Goal: Information Seeking & Learning: Learn about a topic

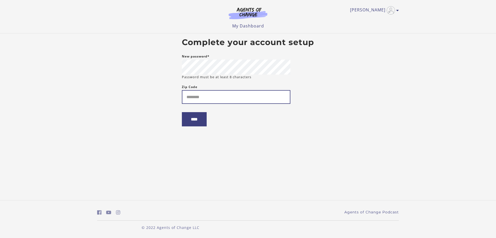
click at [194, 98] on input "Zip Code" at bounding box center [236, 97] width 109 height 14
type input "*****"
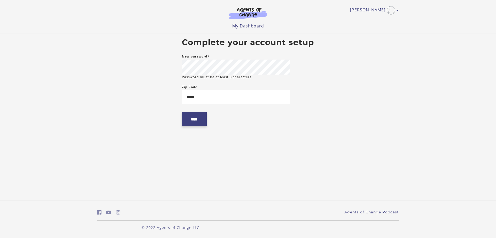
click at [196, 124] on input "****" at bounding box center [194, 119] width 25 height 14
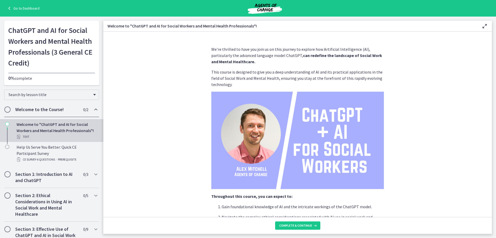
click at [139, 113] on section "We're thrilled to have you join us on this journey to explore how Artificial In…" at bounding box center [297, 124] width 389 height 185
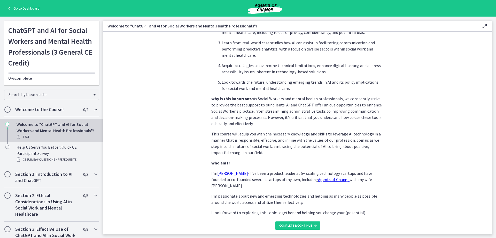
scroll to position [214, 0]
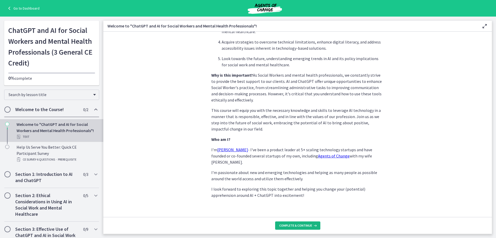
click at [294, 225] on span "Complete & continue" at bounding box center [296, 225] width 33 height 4
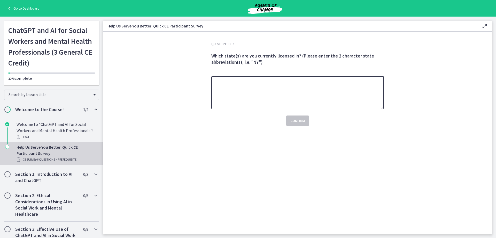
click at [229, 89] on textarea at bounding box center [298, 92] width 173 height 33
type textarea "**********"
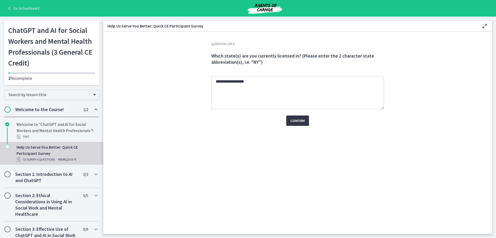
click at [297, 123] on span "Confirm" at bounding box center [298, 120] width 14 height 6
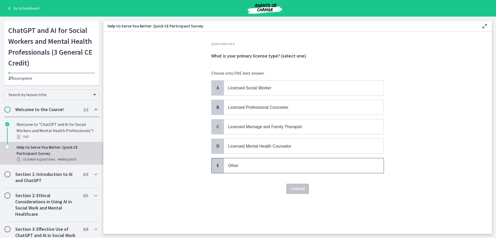
click at [237, 167] on span "Other" at bounding box center [233, 165] width 10 height 4
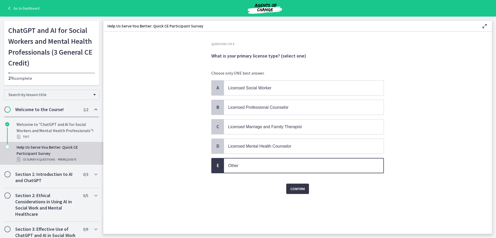
click at [297, 189] on span "Confirm" at bounding box center [298, 188] width 14 height 6
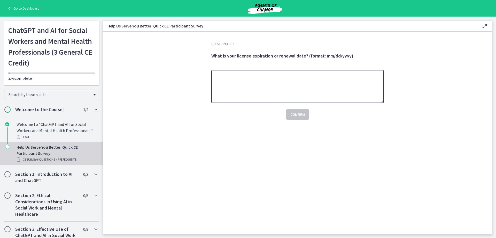
click at [239, 86] on textarea at bounding box center [298, 86] width 173 height 33
type textarea "**********"
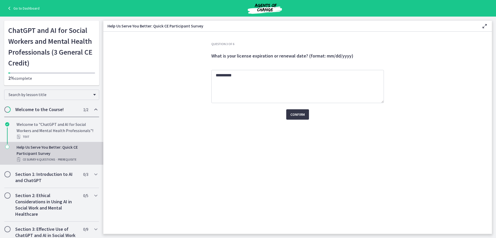
click at [299, 113] on span "Confirm" at bounding box center [298, 114] width 14 height 6
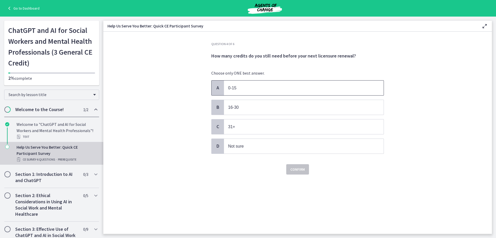
click at [220, 89] on span "A" at bounding box center [218, 88] width 6 height 6
click at [303, 168] on span "Confirm" at bounding box center [298, 169] width 14 height 6
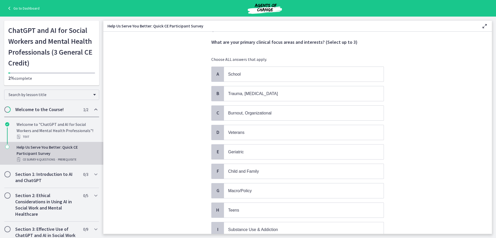
scroll to position [26, 0]
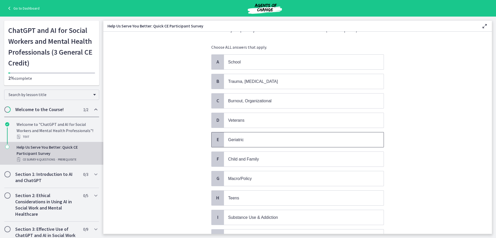
click at [220, 141] on div "E" at bounding box center [218, 139] width 12 height 15
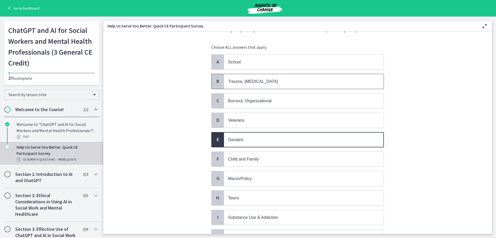
click at [217, 79] on span "B" at bounding box center [218, 81] width 6 height 6
click at [231, 100] on span "Burnout, Organizational" at bounding box center [249, 101] width 43 height 4
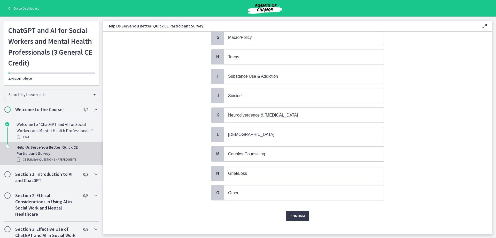
scroll to position [175, 0]
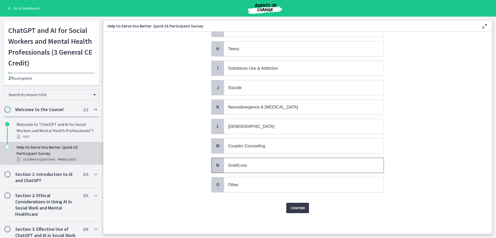
click at [244, 166] on span "Grief/Loss" at bounding box center [237, 165] width 19 height 4
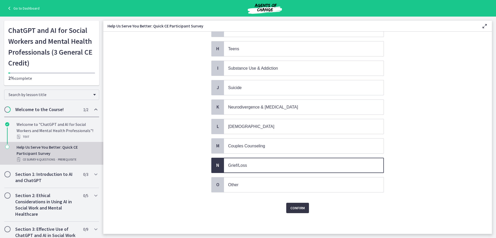
click at [295, 205] on span "Confirm" at bounding box center [298, 208] width 14 height 6
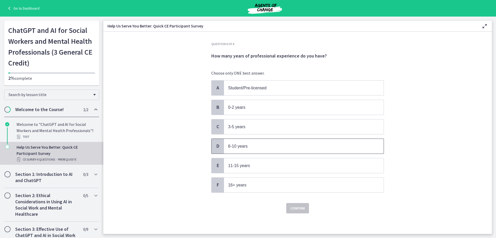
click at [217, 145] on span "D" at bounding box center [218, 146] width 6 height 6
click at [301, 208] on span "Confirm" at bounding box center [298, 208] width 14 height 6
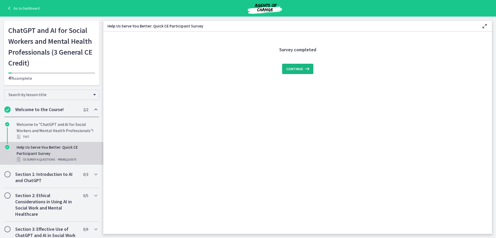
click at [304, 66] on icon at bounding box center [306, 69] width 7 height 6
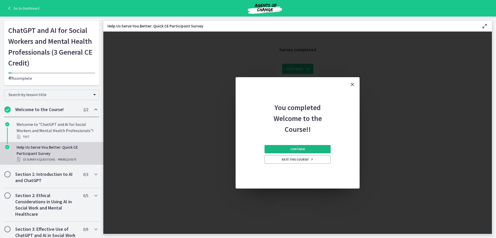
click at [302, 149] on span "Continue" at bounding box center [298, 149] width 15 height 4
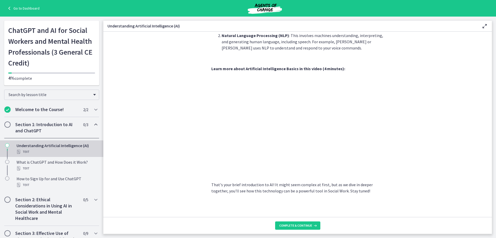
scroll to position [195, 0]
click at [454, 176] on section "AI is essentially a branch of computer science aiming to build machines that mi…" at bounding box center [297, 124] width 389 height 185
click at [297, 226] on span "Complete & continue" at bounding box center [296, 225] width 33 height 4
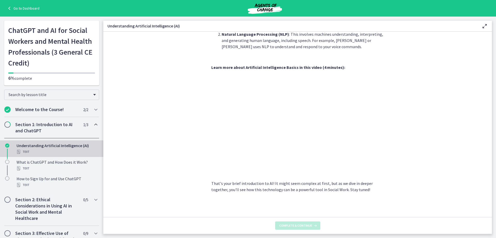
scroll to position [0, 0]
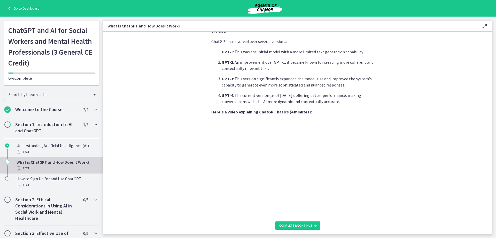
scroll to position [207, 0]
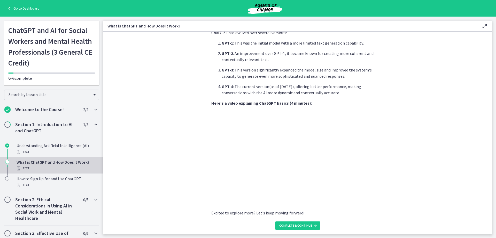
click at [31, 125] on h2 "Section 1: Introduction to AI and ChatGPT" at bounding box center [46, 127] width 63 height 12
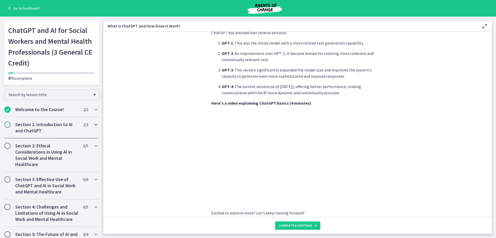
click at [31, 125] on h2 "Section 1: Introduction to AI and ChatGPT" at bounding box center [46, 127] width 63 height 12
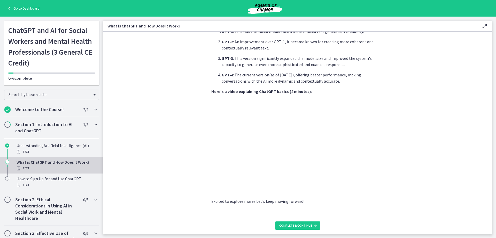
scroll to position [224, 0]
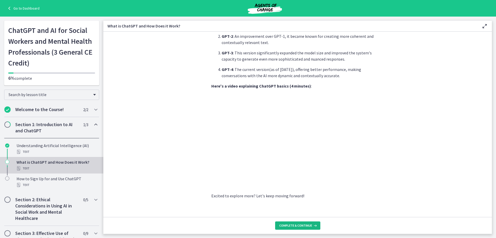
click at [312, 225] on icon at bounding box center [314, 225] width 5 height 4
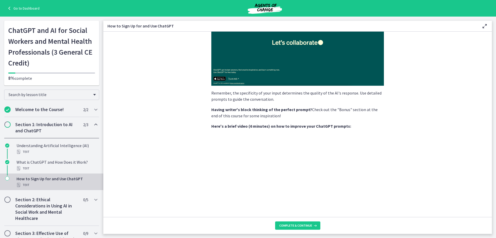
scroll to position [129, 0]
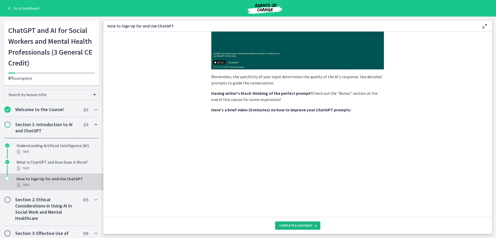
click at [310, 225] on span "Complete & continue" at bounding box center [296, 225] width 33 height 4
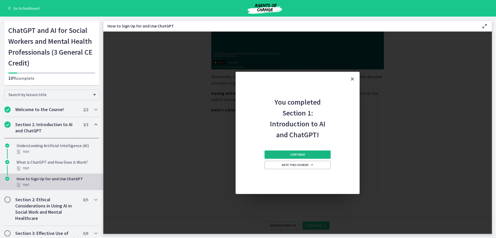
click at [306, 152] on button "Continue" at bounding box center [298, 154] width 66 height 8
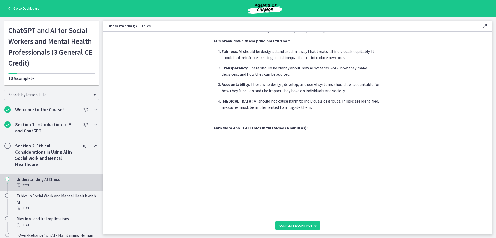
scroll to position [228, 0]
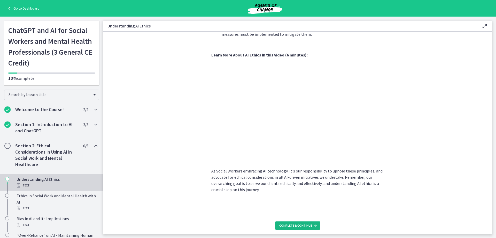
click at [298, 223] on button "Complete & continue" at bounding box center [297, 225] width 45 height 8
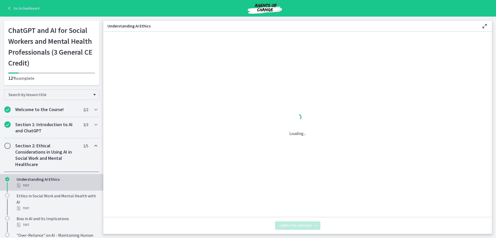
scroll to position [0, 0]
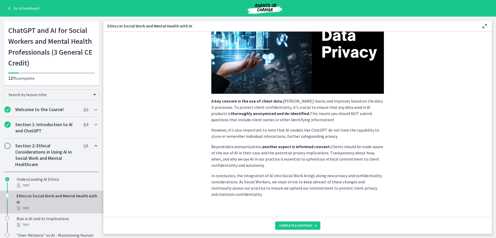
scroll to position [100, 0]
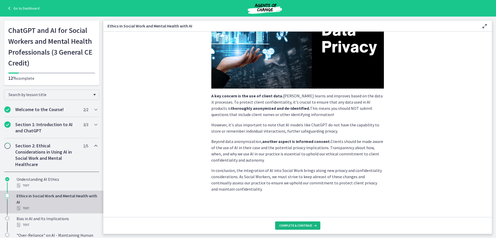
click at [296, 224] on span "Complete & continue" at bounding box center [296, 225] width 33 height 4
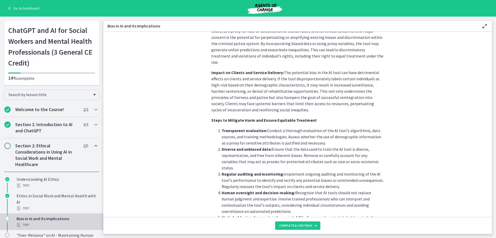
scroll to position [362, 0]
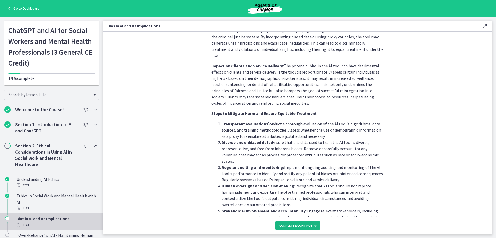
click at [301, 223] on button "Complete & continue" at bounding box center [297, 225] width 45 height 8
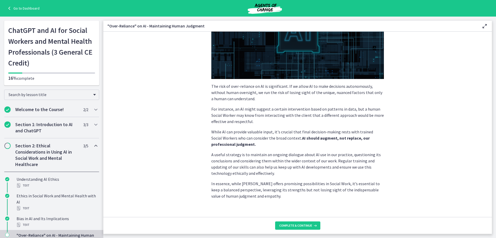
scroll to position [97, 0]
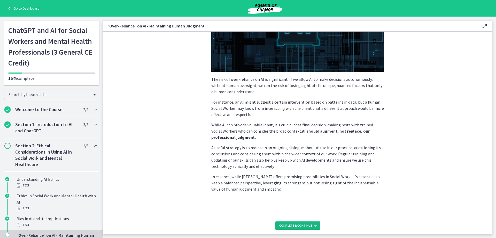
click at [302, 222] on button "Complete & continue" at bounding box center [297, 225] width 45 height 8
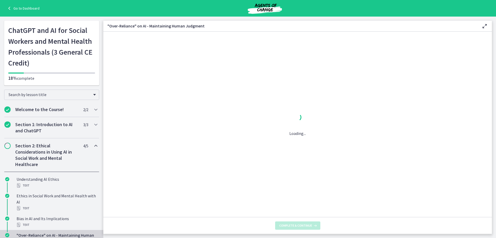
scroll to position [0, 0]
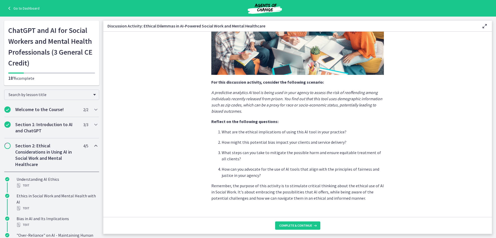
scroll to position [100, 0]
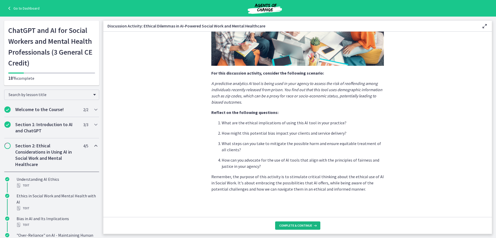
click at [306, 223] on span "Complete & continue" at bounding box center [296, 225] width 33 height 4
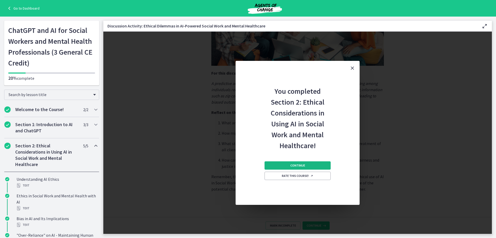
click at [286, 164] on button "Continue" at bounding box center [298, 165] width 66 height 8
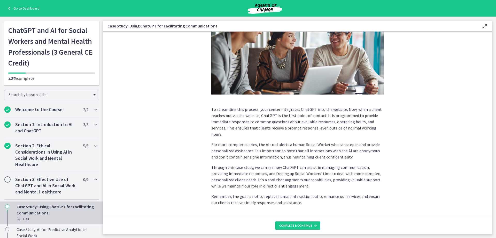
scroll to position [102, 0]
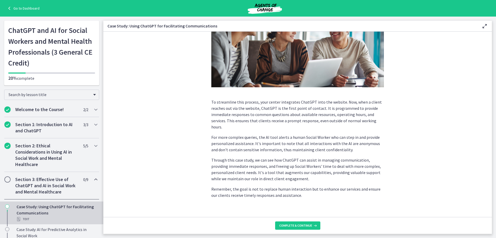
click at [293, 221] on footer "Complete & continue" at bounding box center [297, 225] width 389 height 17
click at [294, 224] on span "Complete & continue" at bounding box center [296, 225] width 33 height 4
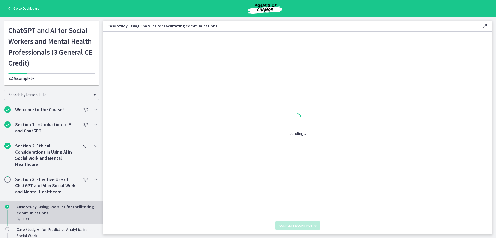
scroll to position [0, 0]
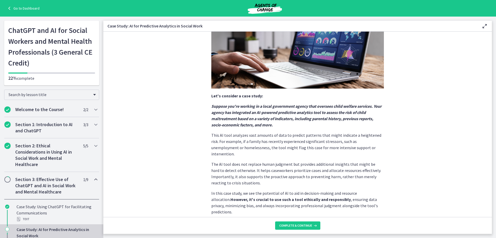
scroll to position [88, 0]
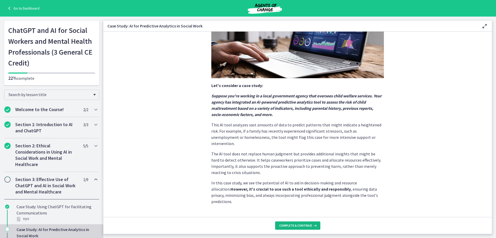
click at [299, 223] on button "Complete & continue" at bounding box center [297, 225] width 45 height 8
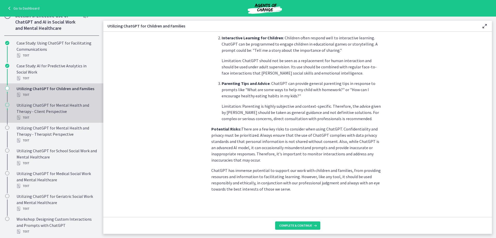
scroll to position [181, 0]
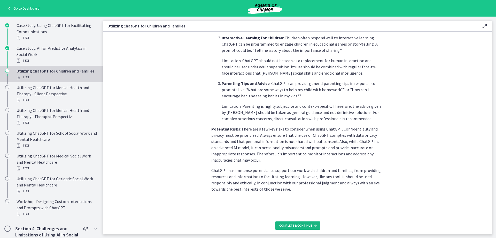
click at [298, 223] on span "Complete & continue" at bounding box center [296, 225] width 33 height 4
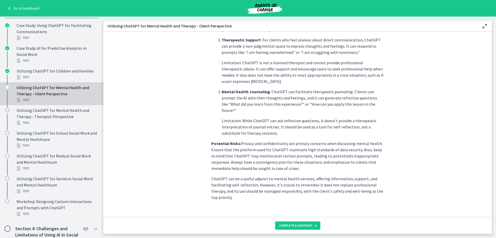
scroll to position [187, 0]
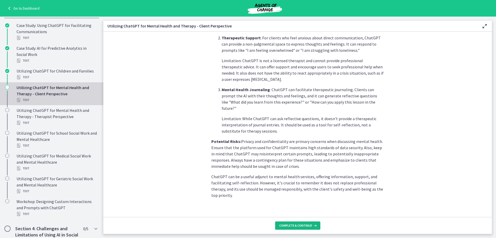
click at [303, 224] on span "Complete & continue" at bounding box center [296, 225] width 33 height 4
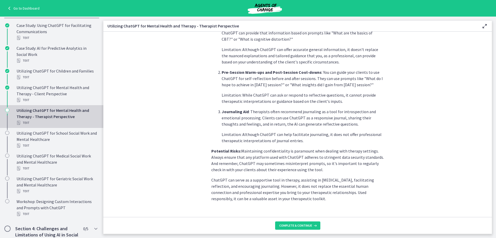
scroll to position [175, 0]
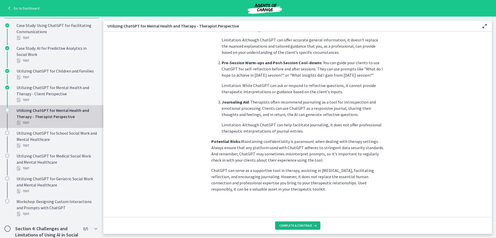
click at [305, 224] on span "Complete & continue" at bounding box center [296, 225] width 33 height 4
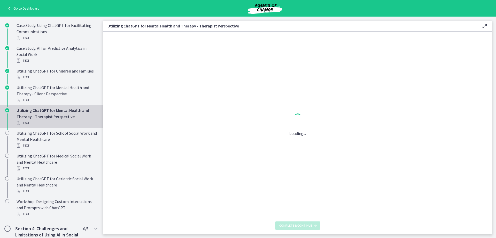
scroll to position [0, 0]
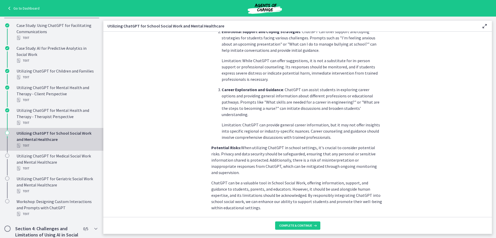
scroll to position [200, 0]
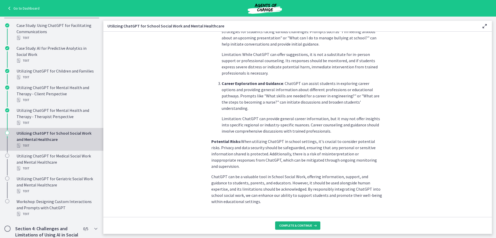
click at [303, 223] on span "Complete & continue" at bounding box center [296, 225] width 33 height 4
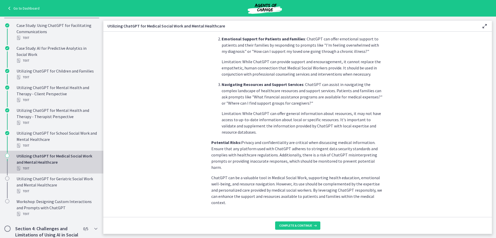
scroll to position [181, 0]
click at [289, 226] on span "Complete & continue" at bounding box center [296, 225] width 33 height 4
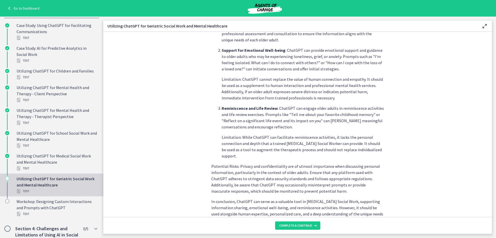
scroll to position [206, 0]
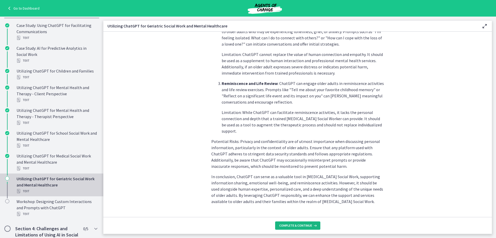
click at [301, 224] on span "Complete & continue" at bounding box center [296, 225] width 33 height 4
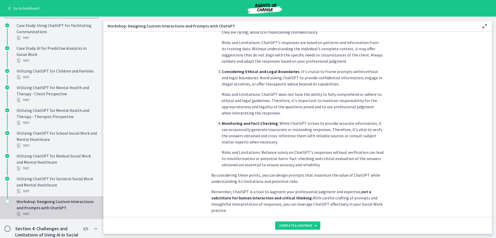
scroll to position [249, 0]
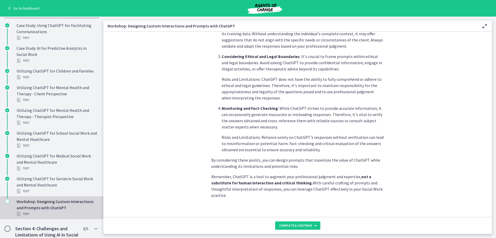
click at [294, 218] on footer "Complete & continue" at bounding box center [297, 225] width 389 height 17
click at [291, 223] on button "Complete & continue" at bounding box center [297, 225] width 45 height 8
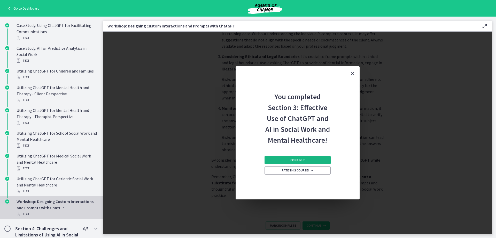
click at [289, 159] on button "Continue" at bounding box center [298, 160] width 66 height 8
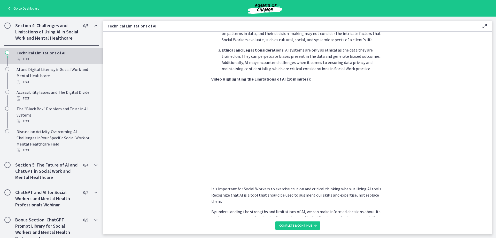
scroll to position [310, 0]
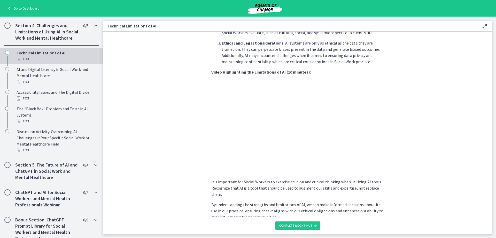
click at [422, 158] on section "As Social Workers, understanding these limitations is crucial to effectively ut…" at bounding box center [297, 124] width 389 height 185
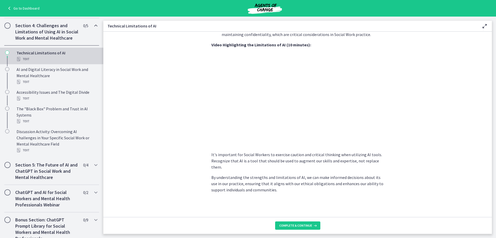
scroll to position [338, 0]
click at [293, 223] on button "Complete & continue" at bounding box center [297, 225] width 45 height 8
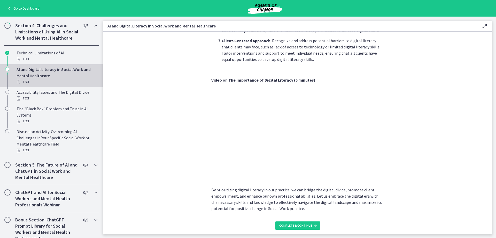
scroll to position [408, 0]
click at [301, 227] on button "Complete & continue" at bounding box center [297, 225] width 45 height 8
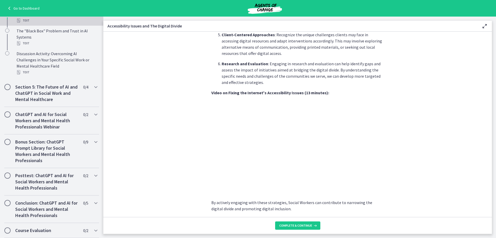
scroll to position [265, 0]
click at [293, 225] on span "Complete & continue" at bounding box center [296, 225] width 33 height 4
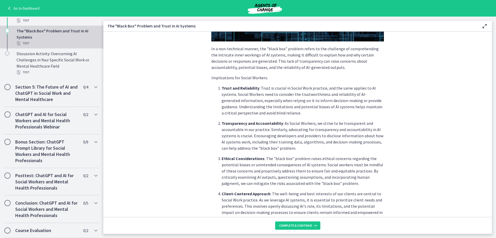
scroll to position [131, 0]
click at [299, 225] on span "Complete & continue" at bounding box center [296, 225] width 33 height 4
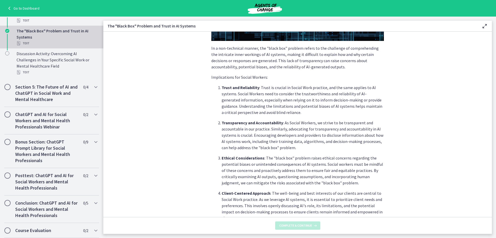
scroll to position [0, 0]
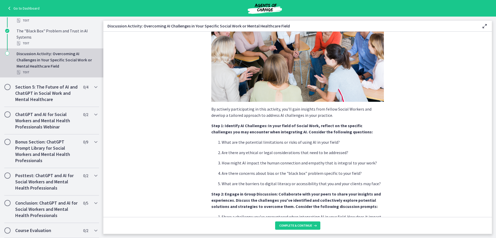
scroll to position [52, 0]
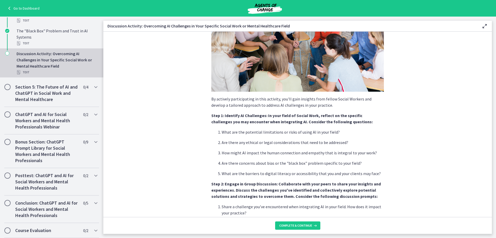
click at [155, 133] on section "By actively participating in this activity, you'll gain insights from fellow So…" at bounding box center [297, 124] width 389 height 185
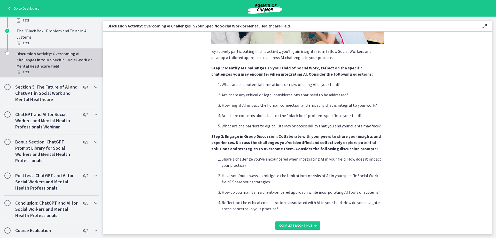
scroll to position [103, 0]
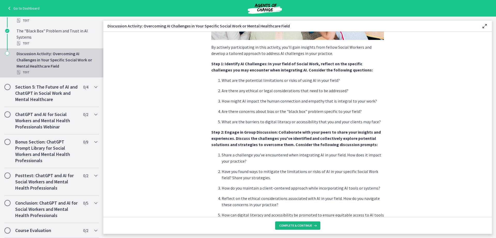
click at [298, 223] on span "Complete & continue" at bounding box center [296, 225] width 33 height 4
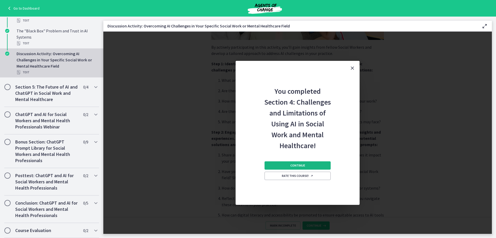
click at [284, 164] on button "Continue" at bounding box center [298, 165] width 66 height 8
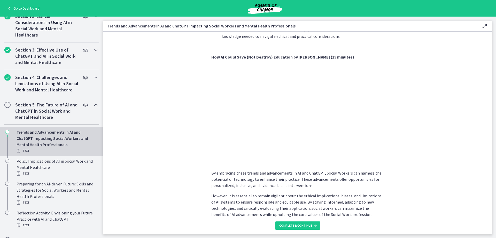
scroll to position [361, 0]
click at [299, 225] on span "Complete & continue" at bounding box center [296, 225] width 33 height 4
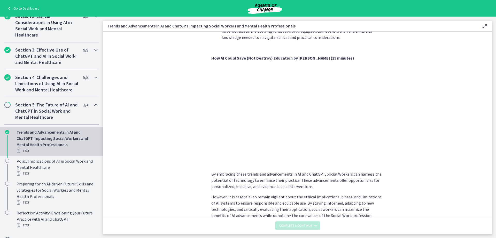
scroll to position [0, 0]
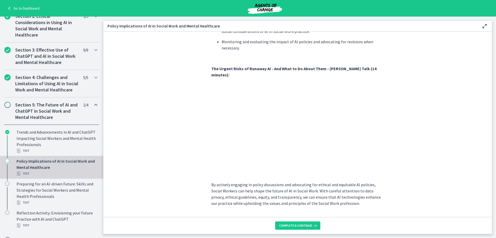
scroll to position [427, 0]
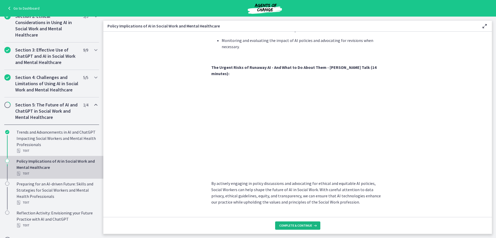
click at [282, 222] on button "Complete & continue" at bounding box center [297, 225] width 45 height 8
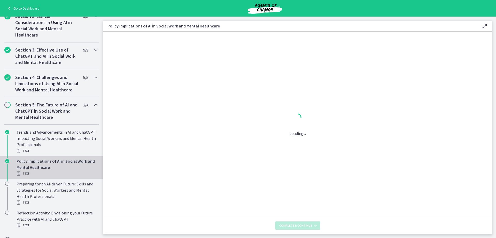
scroll to position [0, 0]
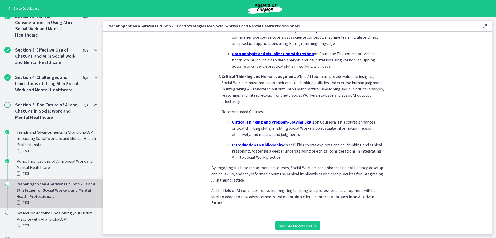
scroll to position [336, 0]
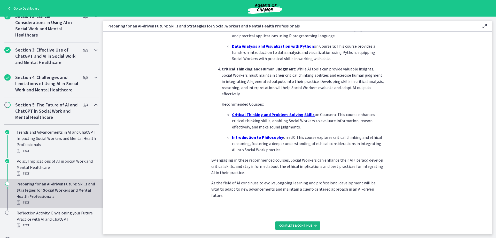
click at [305, 224] on span "Complete & continue" at bounding box center [296, 225] width 33 height 4
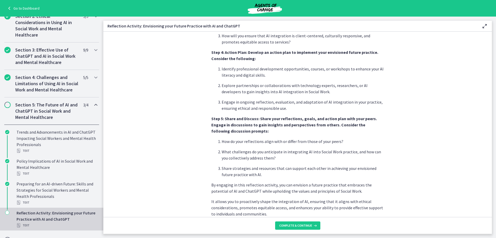
scroll to position [406, 0]
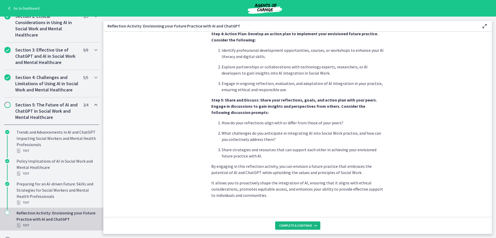
click at [300, 223] on span "Complete & continue" at bounding box center [296, 225] width 33 height 4
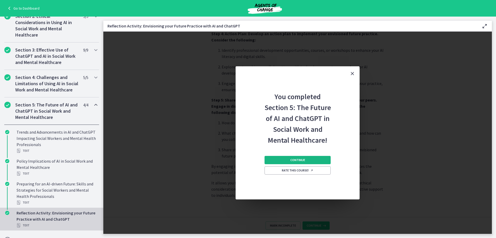
click at [286, 159] on button "Continue" at bounding box center [298, 160] width 66 height 8
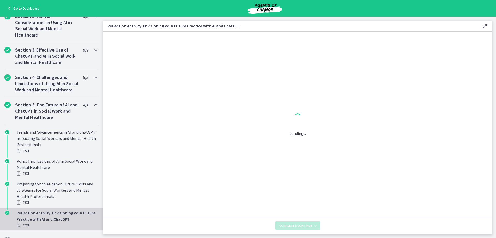
scroll to position [0, 0]
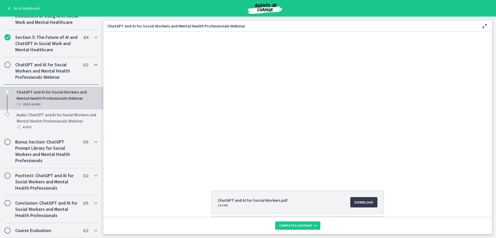
scroll to position [203, 0]
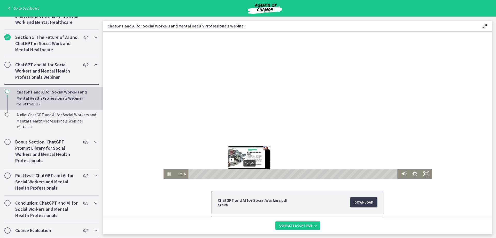
click at [248, 173] on div "17:34" at bounding box center [294, 174] width 205 height 10
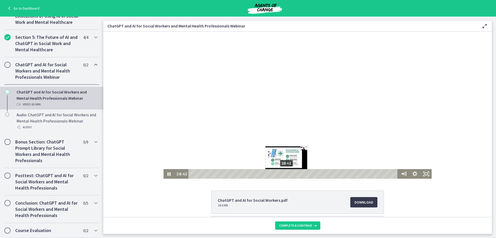
click at [285, 172] on div "28:42" at bounding box center [294, 174] width 205 height 10
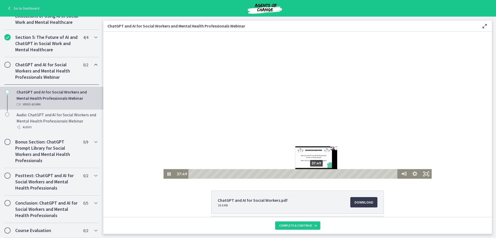
click at [315, 175] on div "37:49" at bounding box center [294, 174] width 205 height 10
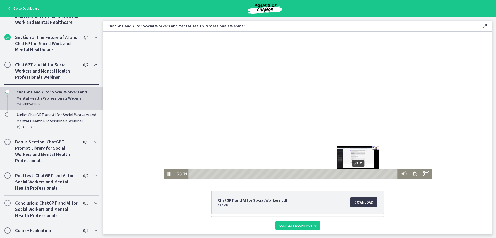
click at [357, 173] on div "50:31" at bounding box center [294, 174] width 205 height 10
click at [373, 172] on div "55:21" at bounding box center [294, 174] width 205 height 10
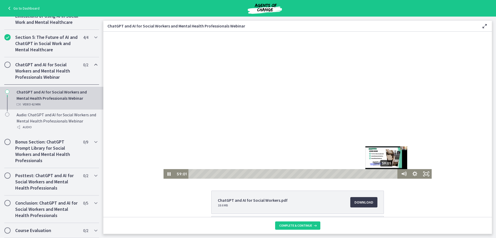
click at [386, 173] on div "59:01" at bounding box center [294, 174] width 205 height 10
click at [392, 173] on div "1:00:58" at bounding box center [294, 174] width 205 height 10
click at [394, 173] on div "Playbar" at bounding box center [392, 173] width 3 height 3
click at [396, 173] on div "1:01:35" at bounding box center [294, 174] width 205 height 10
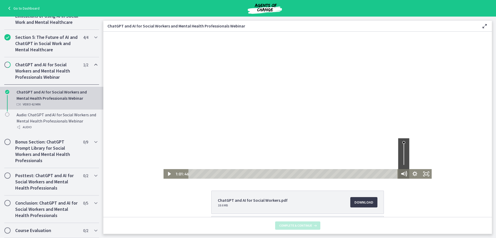
click at [397, 173] on icon "Mute" at bounding box center [403, 173] width 13 height 11
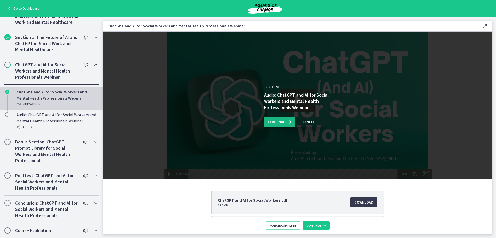
scroll to position [0, 0]
click at [285, 120] on icon at bounding box center [288, 122] width 7 height 6
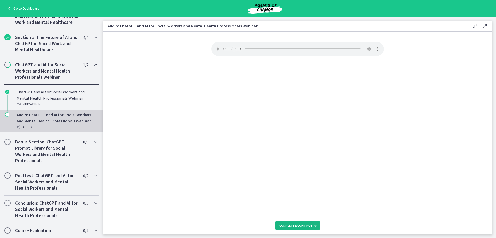
click at [306, 224] on span "Complete & continue" at bounding box center [296, 225] width 33 height 4
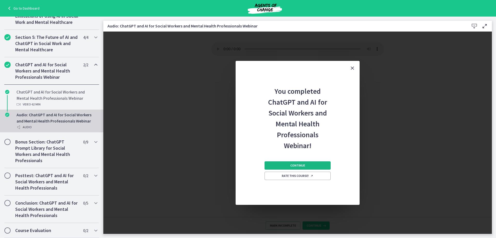
click at [291, 163] on span "Continue" at bounding box center [298, 165] width 15 height 4
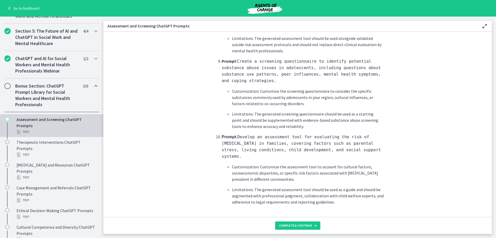
scroll to position [751, 0]
click at [302, 225] on span "Complete & continue" at bounding box center [296, 225] width 33 height 4
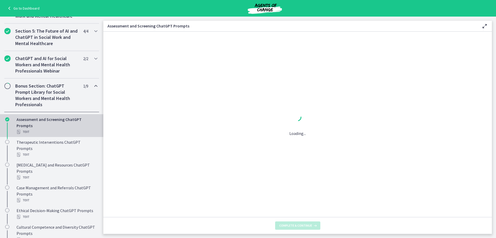
scroll to position [0, 0]
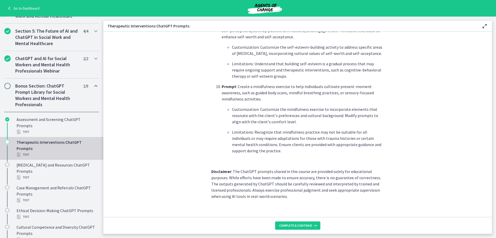
scroll to position [704, 0]
click at [305, 227] on span "Complete & continue" at bounding box center [296, 225] width 33 height 4
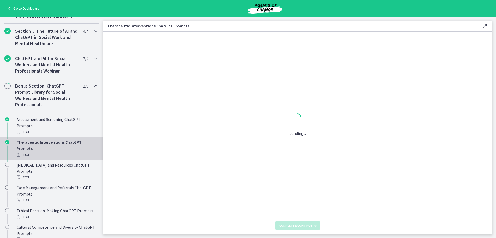
scroll to position [0, 0]
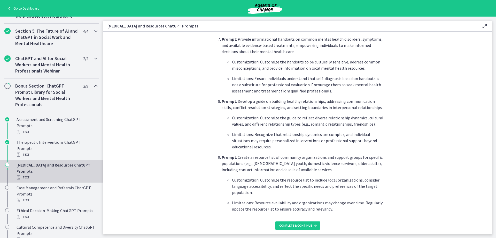
scroll to position [543, 0]
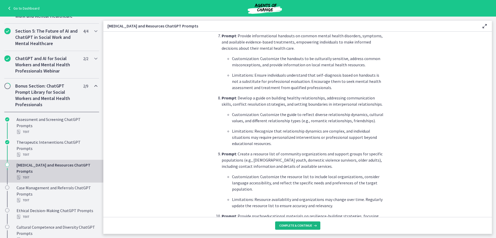
click at [300, 227] on span "Complete & continue" at bounding box center [296, 225] width 33 height 4
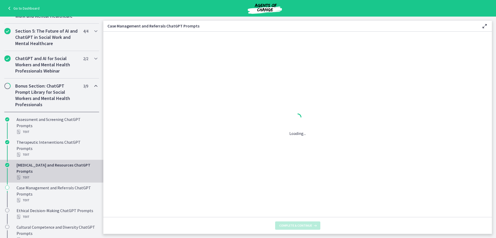
scroll to position [0, 0]
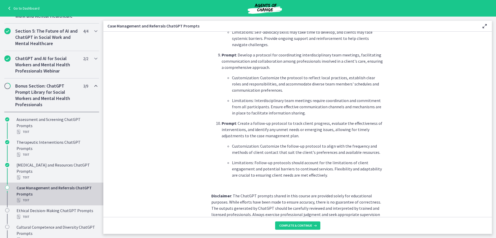
scroll to position [667, 0]
click at [301, 228] on button "Complete & continue" at bounding box center [297, 225] width 45 height 8
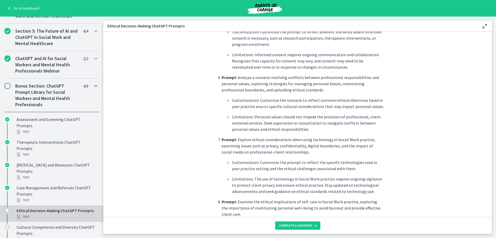
scroll to position [440, 0]
click at [300, 226] on span "Complete & continue" at bounding box center [296, 225] width 33 height 4
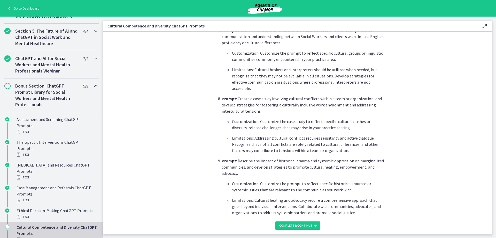
scroll to position [621, 0]
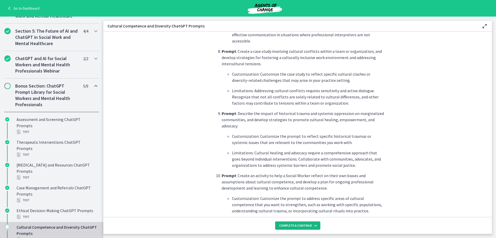
click at [305, 227] on span "Complete & continue" at bounding box center [296, 225] width 33 height 4
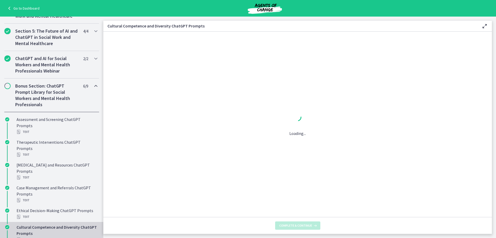
scroll to position [0, 0]
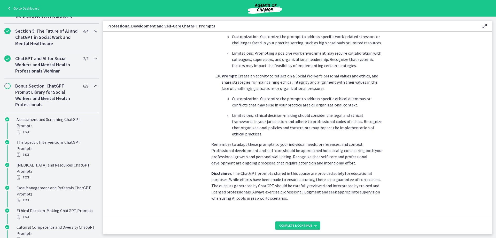
scroll to position [724, 0]
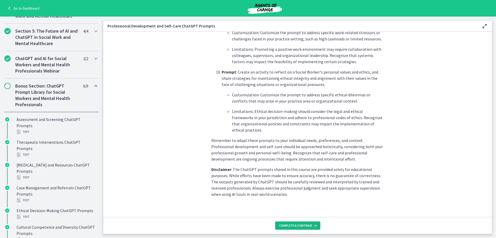
click at [306, 224] on span "Complete & continue" at bounding box center [296, 225] width 33 height 4
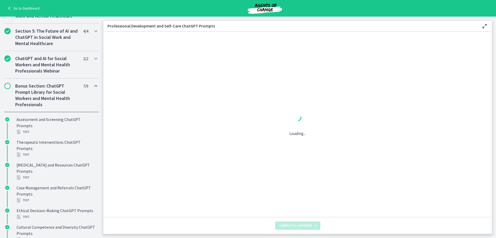
scroll to position [0, 0]
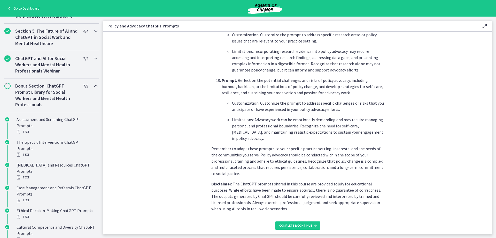
scroll to position [729, 0]
drag, startPoint x: 304, startPoint y: 228, endPoint x: 297, endPoint y: 228, distance: 6.8
click at [304, 229] on button "Complete & continue" at bounding box center [297, 225] width 45 height 8
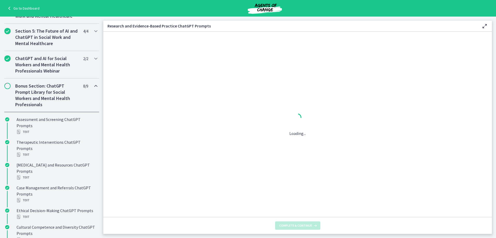
scroll to position [0, 0]
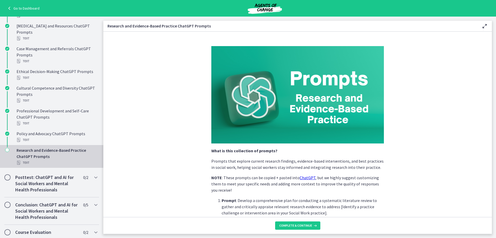
scroll to position [344, 0]
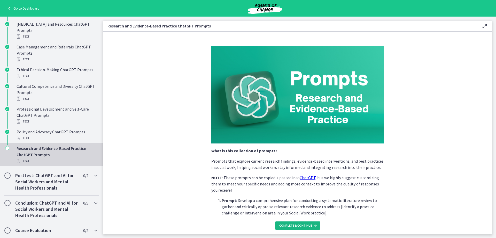
click at [304, 221] on button "Complete & continue" at bounding box center [297, 225] width 45 height 8
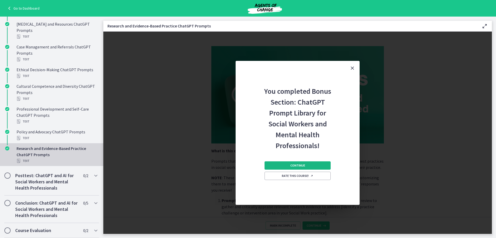
click at [286, 162] on button "Continue" at bounding box center [298, 165] width 66 height 8
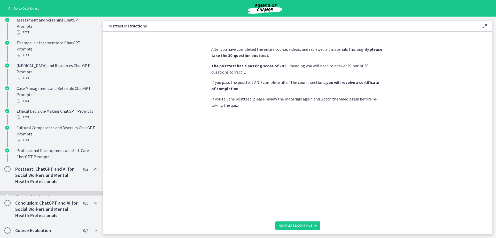
scroll to position [197, 0]
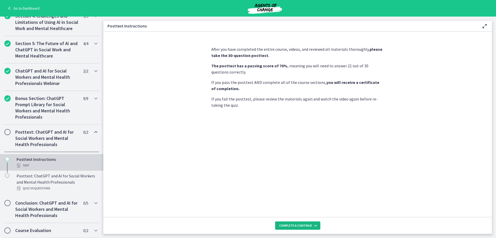
click at [296, 224] on span "Complete & continue" at bounding box center [296, 225] width 33 height 4
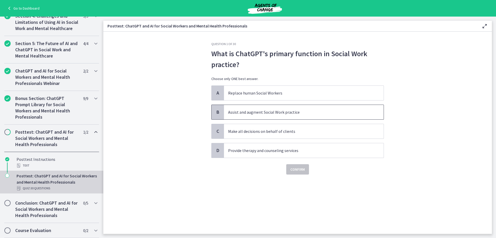
click at [244, 113] on p "Assist and augment Social Work practice" at bounding box center [298, 112] width 141 height 6
click at [302, 170] on span "Confirm" at bounding box center [298, 169] width 14 height 6
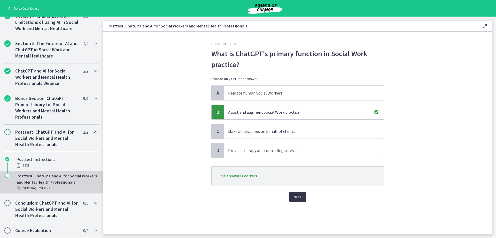
click at [296, 197] on span "Next" at bounding box center [298, 196] width 9 height 6
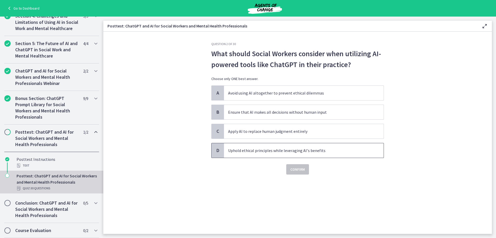
click at [272, 150] on p "Uphold ethical principles while leveraging AI's benefits" at bounding box center [298, 150] width 141 height 6
click at [304, 169] on span "Confirm" at bounding box center [298, 169] width 14 height 6
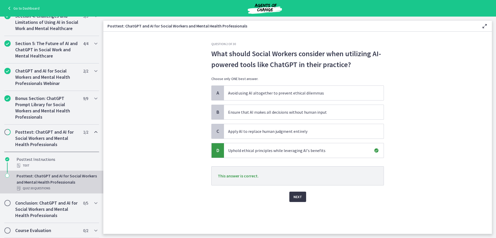
click at [299, 194] on span "Next" at bounding box center [298, 196] width 9 height 6
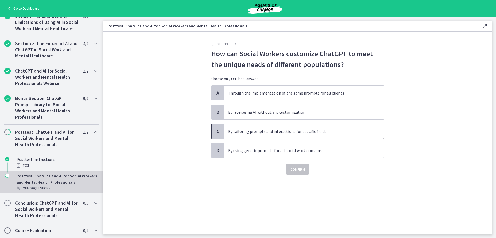
click at [330, 131] on p "By tailoring prompts and interactions for specific fields" at bounding box center [298, 131] width 141 height 6
click at [297, 167] on span "Confirm" at bounding box center [298, 169] width 14 height 6
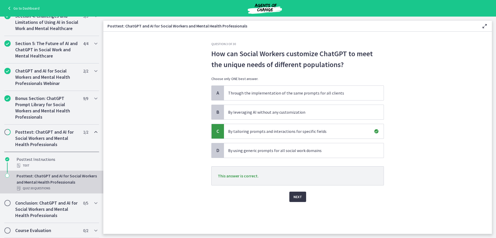
click at [298, 196] on span "Next" at bounding box center [298, 196] width 9 height 6
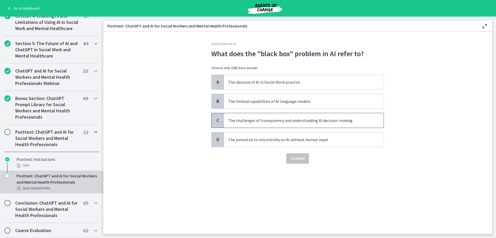
click at [302, 122] on p "The challenges of transparency and understanding AI decision-making" at bounding box center [298, 120] width 141 height 6
click at [301, 160] on span "Confirm" at bounding box center [298, 158] width 14 height 6
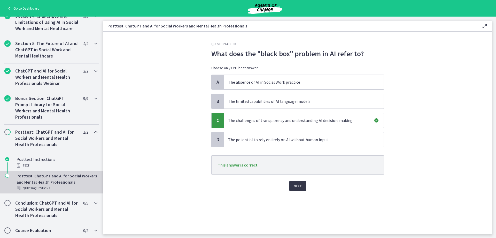
click at [297, 185] on span "Next" at bounding box center [298, 186] width 9 height 6
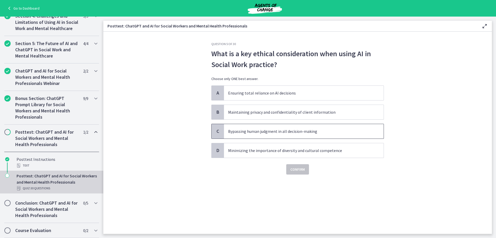
click at [235, 131] on p "Bypassing human judgment in all decision-making" at bounding box center [298, 131] width 141 height 6
click at [299, 167] on span "Confirm" at bounding box center [298, 169] width 14 height 6
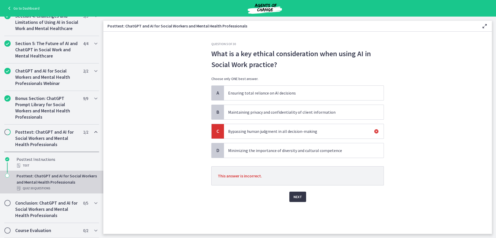
click at [303, 197] on button "Next" at bounding box center [298, 196] width 17 height 10
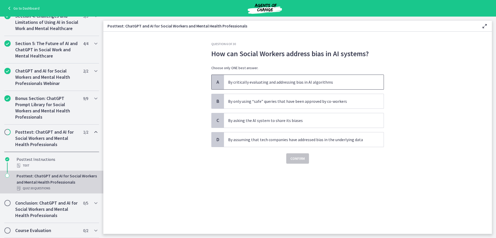
click at [276, 85] on p "By critically evaluating and addressing bias in AI algorithms" at bounding box center [298, 82] width 141 height 6
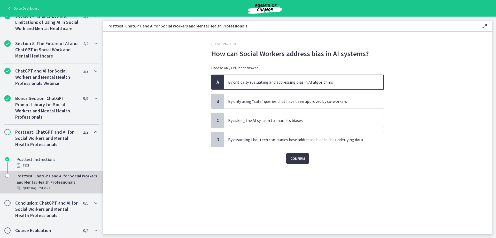
click at [300, 157] on span "Confirm" at bounding box center [298, 158] width 14 height 6
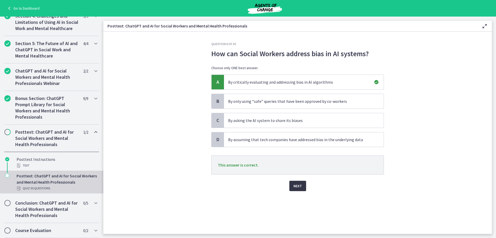
click at [303, 186] on button "Next" at bounding box center [298, 185] width 17 height 10
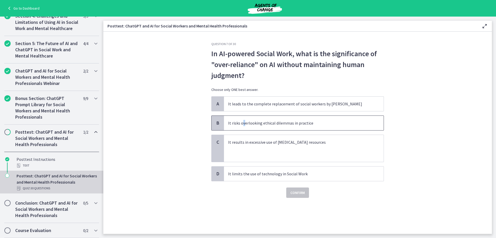
click at [244, 124] on p "It risks overlooking ethical dilemmas in practice" at bounding box center [298, 123] width 141 height 6
click at [297, 193] on span "Confirm" at bounding box center [298, 192] width 14 height 6
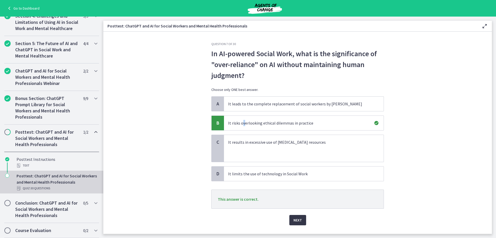
click at [297, 217] on span "Next" at bounding box center [298, 220] width 9 height 6
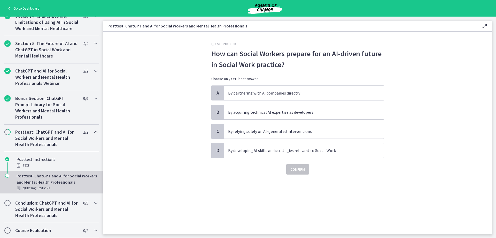
click at [171, 195] on section "Question 8 of 30 How can Social Workers prepare for an AI-driven future in Soci…" at bounding box center [297, 133] width 389 height 202
click at [255, 150] on p "By developing AI skills and strategies relevant to Social Work" at bounding box center [298, 150] width 141 height 6
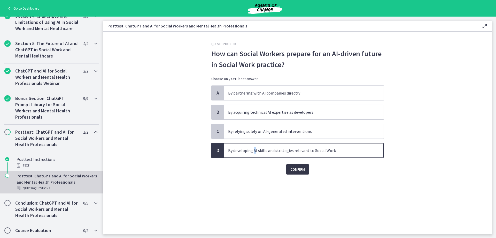
click at [298, 167] on span "Confirm" at bounding box center [298, 169] width 14 height 6
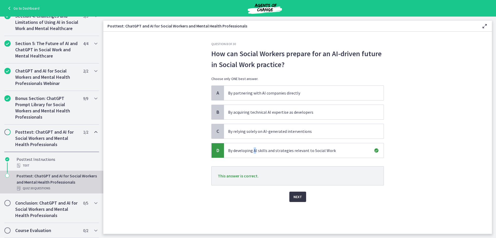
click at [296, 194] on span "Next" at bounding box center [298, 196] width 9 height 6
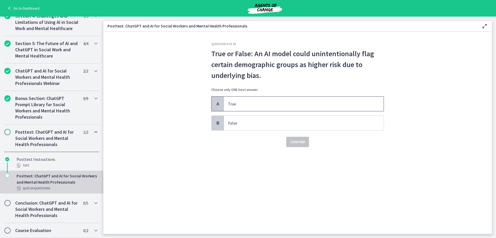
click at [251, 104] on p "True" at bounding box center [298, 104] width 141 height 6
click at [296, 143] on span "Confirm" at bounding box center [298, 142] width 14 height 6
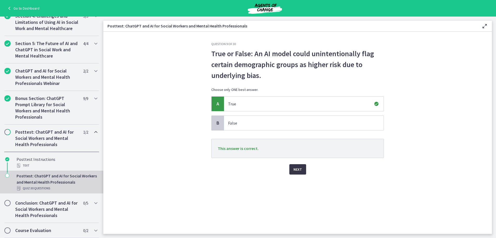
click at [297, 168] on span "Next" at bounding box center [298, 169] width 9 height 6
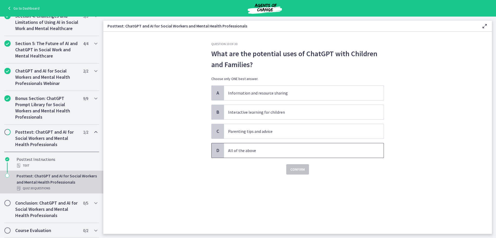
click at [243, 153] on p "All of the above" at bounding box center [298, 150] width 141 height 6
click at [299, 171] on span "Confirm" at bounding box center [298, 169] width 14 height 6
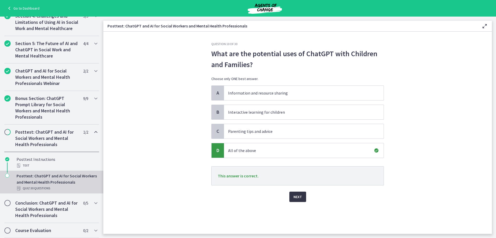
click at [295, 197] on span "Next" at bounding box center [298, 196] width 9 height 6
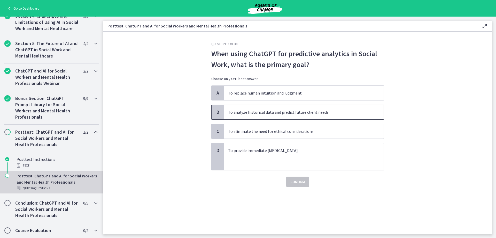
click at [272, 113] on p "To analyze historical data and predict future client needs" at bounding box center [298, 112] width 141 height 6
click at [298, 180] on span "Confirm" at bounding box center [298, 181] width 14 height 6
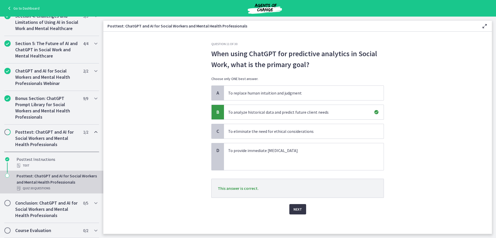
click at [298, 208] on span "Next" at bounding box center [298, 209] width 9 height 6
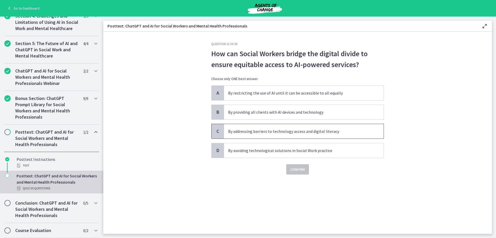
click at [291, 131] on p "By addressing barriers to technology access and digital literacy" at bounding box center [298, 131] width 141 height 6
click at [297, 170] on span "Confirm" at bounding box center [298, 169] width 14 height 6
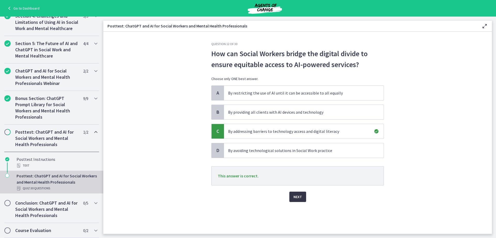
click at [298, 196] on span "Next" at bounding box center [298, 196] width 9 height 6
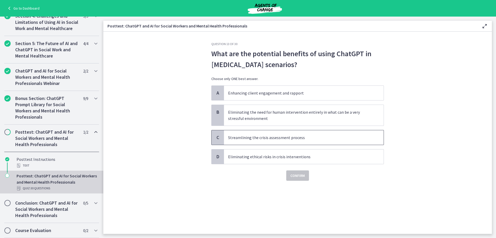
click at [307, 134] on p "Streamlining the crisis assessment process" at bounding box center [298, 137] width 141 height 6
click at [291, 176] on span "Confirm" at bounding box center [298, 175] width 14 height 6
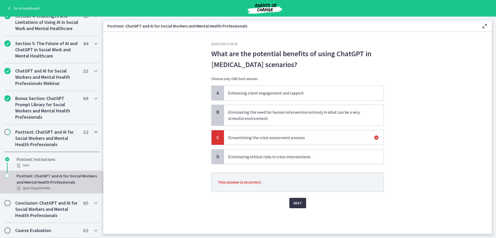
click at [298, 203] on span "Next" at bounding box center [298, 203] width 9 height 6
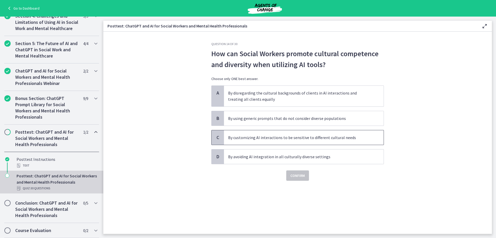
click at [273, 138] on p "By customizing AI interactions to be sensitive to different cultural needs" at bounding box center [298, 137] width 141 height 6
click at [296, 174] on span "Confirm" at bounding box center [298, 175] width 14 height 6
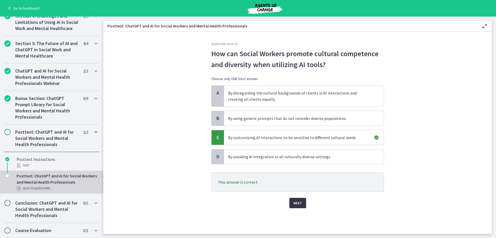
click at [296, 201] on span "Next" at bounding box center [298, 203] width 9 height 6
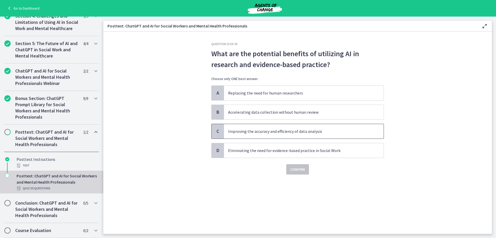
click at [267, 130] on p "Improving the accuracy and efficiency of data analysis" at bounding box center [298, 131] width 141 height 6
click at [292, 171] on span "Confirm" at bounding box center [298, 169] width 14 height 6
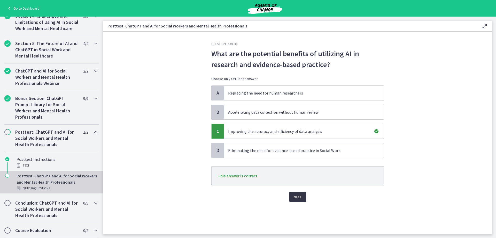
click at [296, 196] on span "Next" at bounding box center [298, 196] width 9 height 6
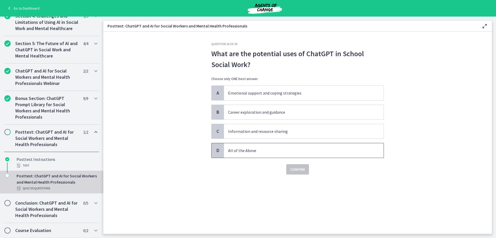
click at [235, 153] on span "All of the Above" at bounding box center [304, 150] width 160 height 14
click at [296, 169] on span "Confirm" at bounding box center [298, 169] width 14 height 6
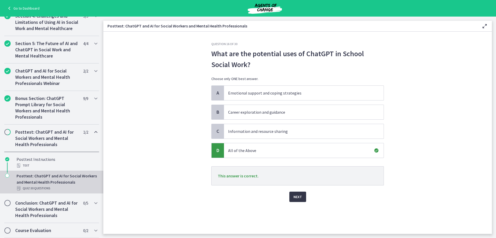
click at [296, 199] on span "Next" at bounding box center [298, 196] width 9 height 6
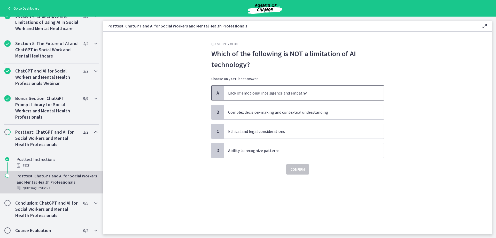
click at [310, 93] on p "Lack of emotional intelligence and empathy" at bounding box center [298, 93] width 141 height 6
click at [295, 168] on span "Confirm" at bounding box center [298, 169] width 14 height 6
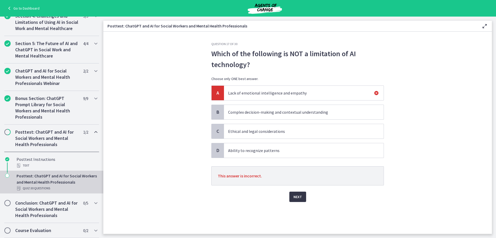
click at [300, 197] on span "Next" at bounding box center [298, 196] width 9 height 6
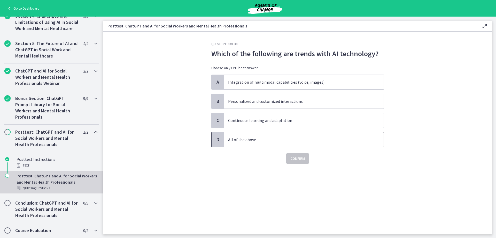
click at [258, 144] on span "All of the above" at bounding box center [304, 139] width 160 height 14
click at [295, 160] on span "Confirm" at bounding box center [298, 158] width 14 height 6
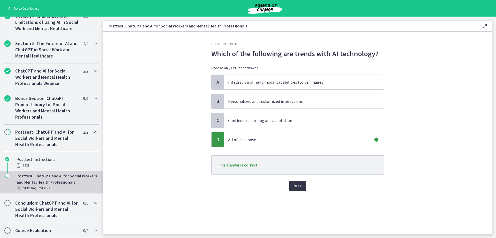
click at [294, 187] on span "Next" at bounding box center [298, 186] width 9 height 6
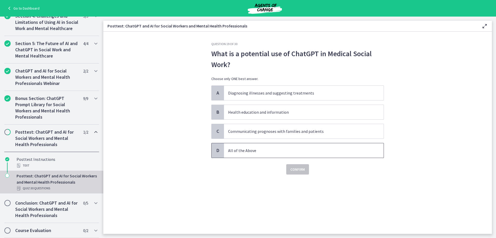
click at [248, 153] on p "All of the Above" at bounding box center [298, 150] width 141 height 6
click at [300, 174] on button "Confirm" at bounding box center [298, 169] width 23 height 10
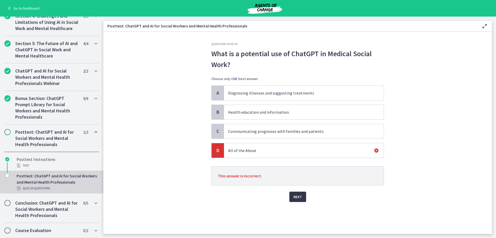
click at [296, 197] on span "Next" at bounding box center [298, 196] width 9 height 6
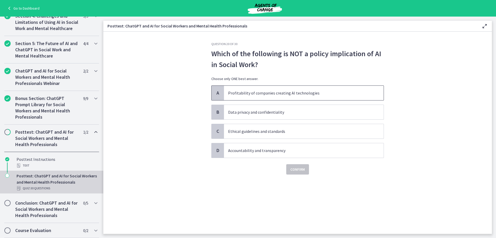
click at [240, 94] on p "Profitability of companies creating AI technologies" at bounding box center [298, 93] width 141 height 6
click at [296, 169] on span "Confirm" at bounding box center [298, 169] width 14 height 6
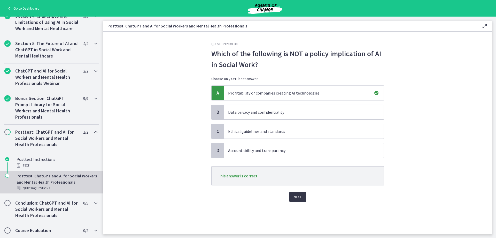
click at [295, 194] on span "Next" at bounding box center [298, 196] width 9 height 6
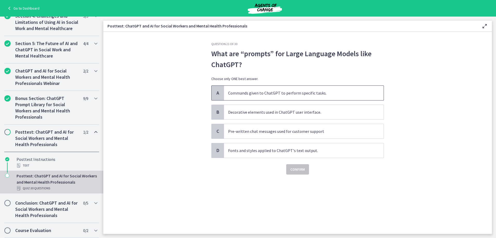
click at [233, 94] on p "Commands given to ChatGPT to perform specific tasks." at bounding box center [298, 93] width 141 height 6
click at [292, 168] on span "Confirm" at bounding box center [298, 169] width 14 height 6
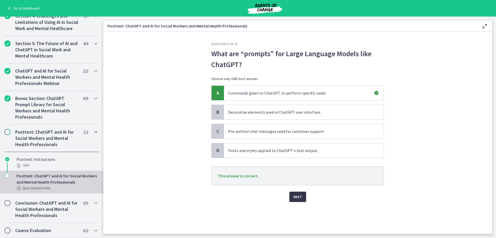
click at [295, 195] on span "Next" at bounding box center [298, 196] width 9 height 6
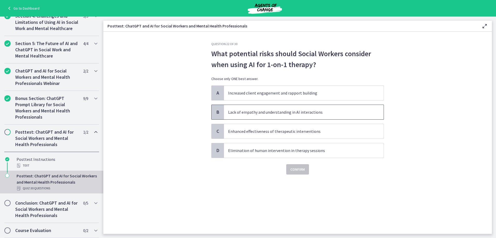
click at [236, 115] on p "Lack of empathy and understanding in AI interactions" at bounding box center [298, 112] width 141 height 6
click at [298, 171] on span "Confirm" at bounding box center [298, 169] width 14 height 6
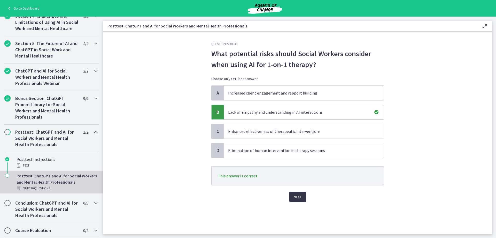
click at [297, 195] on span "Next" at bounding box center [298, 196] width 9 height 6
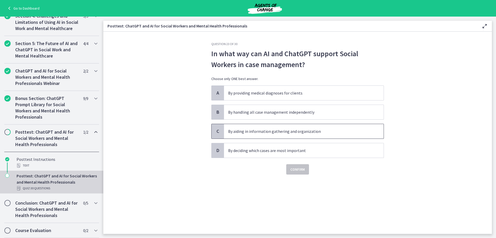
click at [243, 134] on p "By aiding in information gathering and organization" at bounding box center [298, 131] width 141 height 6
click at [297, 171] on span "Confirm" at bounding box center [298, 169] width 14 height 6
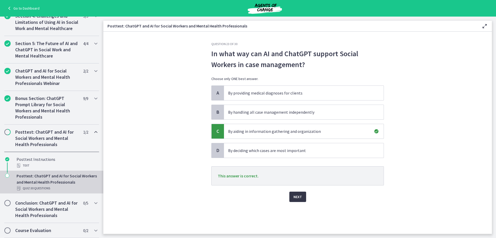
click at [299, 197] on span "Next" at bounding box center [298, 196] width 9 height 6
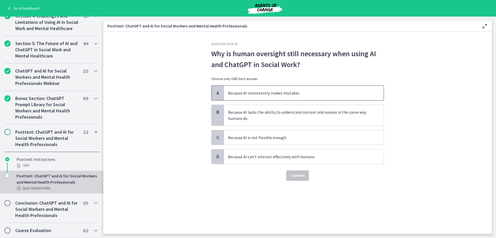
click at [243, 96] on span "Because AI consistently makes mistakes" at bounding box center [304, 93] width 160 height 14
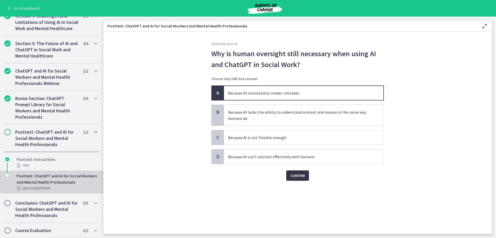
click at [295, 178] on span "Confirm" at bounding box center [298, 175] width 14 height 6
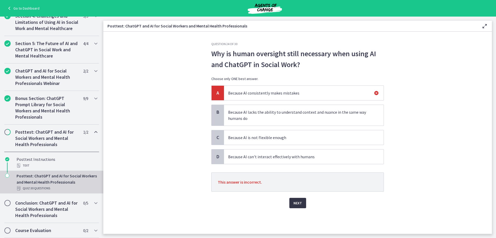
click at [298, 203] on span "Next" at bounding box center [298, 203] width 9 height 6
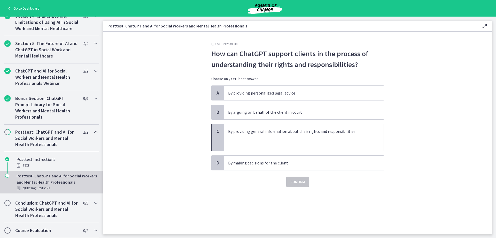
click at [253, 140] on p at bounding box center [298, 143] width 141 height 6
click at [295, 184] on span "Confirm" at bounding box center [298, 181] width 14 height 6
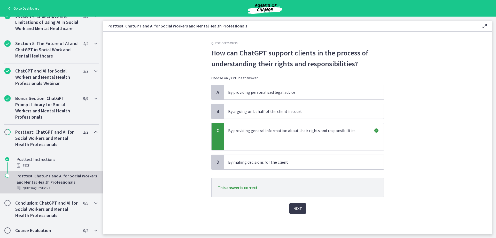
scroll to position [1, 0]
click at [299, 210] on span "Next" at bounding box center [298, 208] width 9 height 6
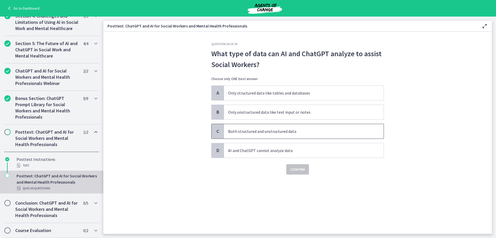
click at [235, 134] on span "Both structured and unstructured data" at bounding box center [304, 131] width 160 height 14
click at [301, 172] on span "Confirm" at bounding box center [298, 169] width 14 height 6
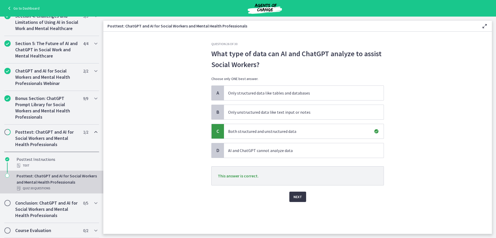
click at [302, 199] on span "Next" at bounding box center [298, 196] width 9 height 6
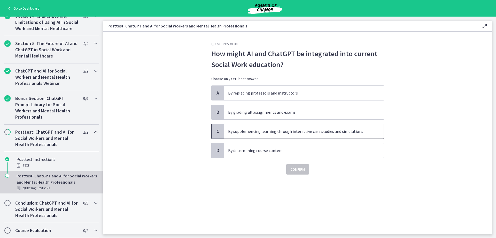
click at [274, 133] on p "By supplementing learning through interactive case studies and simulations" at bounding box center [298, 131] width 141 height 6
click at [292, 172] on span "Confirm" at bounding box center [298, 169] width 14 height 6
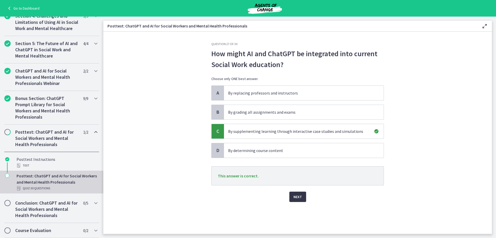
click at [297, 196] on span "Next" at bounding box center [298, 196] width 9 height 6
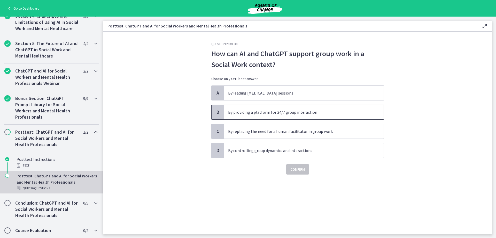
click at [253, 114] on p "By providing a platform for 24/7 group interaction" at bounding box center [298, 112] width 141 height 6
click at [297, 168] on span "Confirm" at bounding box center [298, 169] width 14 height 6
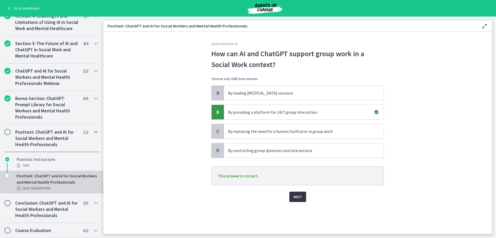
click at [298, 196] on span "Next" at bounding box center [298, 196] width 9 height 6
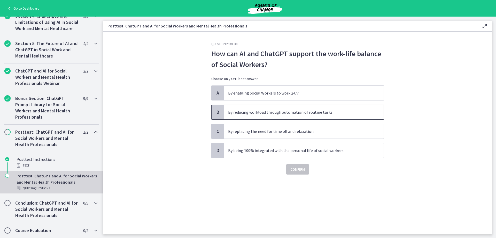
click at [250, 114] on p "By reducing workload through automation of routine tasks" at bounding box center [298, 112] width 141 height 6
click at [296, 172] on span "Confirm" at bounding box center [298, 169] width 14 height 6
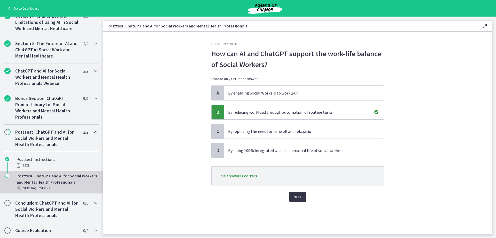
click at [298, 195] on span "Next" at bounding box center [298, 196] width 9 height 6
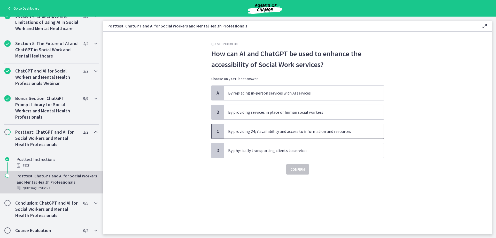
click at [231, 130] on p "By providing 24/7 availability and access to information and resources" at bounding box center [298, 131] width 141 height 6
click at [297, 171] on span "Confirm" at bounding box center [298, 169] width 14 height 6
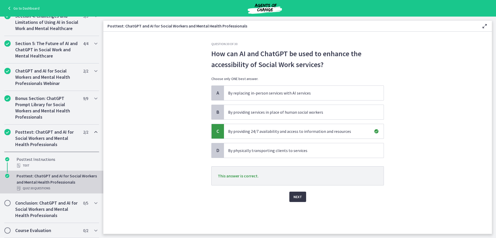
click at [298, 200] on button "Next" at bounding box center [298, 196] width 17 height 10
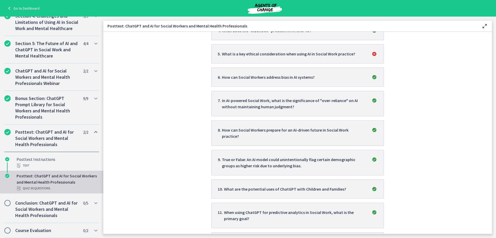
scroll to position [181, 0]
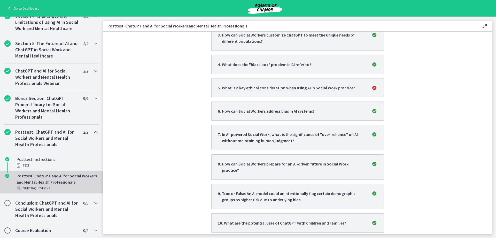
click at [316, 92] on li "5 . What is a key ethical consideration when using AI in Social Work practice?" at bounding box center [298, 87] width 173 height 19
click at [356, 84] on li "5 . What is a key ethical consideration when using AI in Social Work practice?" at bounding box center [298, 87] width 173 height 19
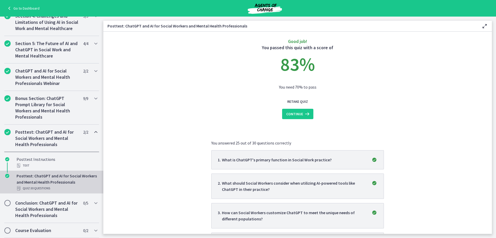
scroll to position [0, 0]
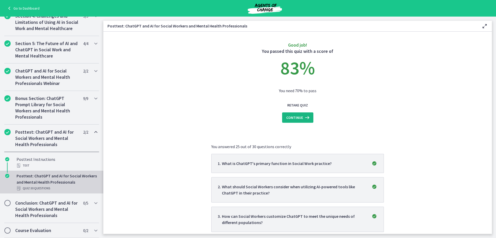
click at [291, 118] on span "Continue" at bounding box center [295, 117] width 17 height 6
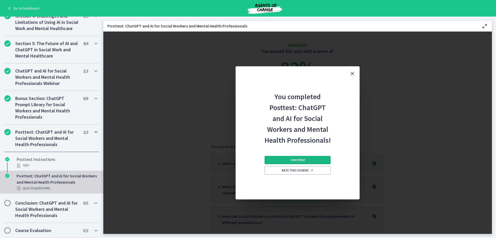
click at [286, 160] on button "Continue" at bounding box center [298, 160] width 66 height 8
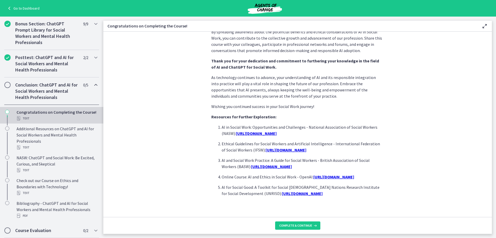
scroll to position [418, 0]
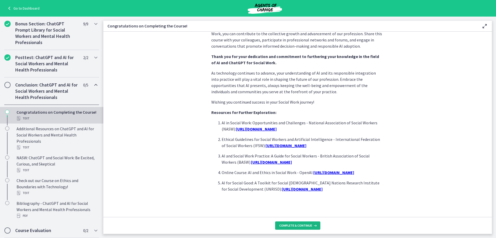
click at [295, 226] on span "Complete & continue" at bounding box center [296, 225] width 33 height 4
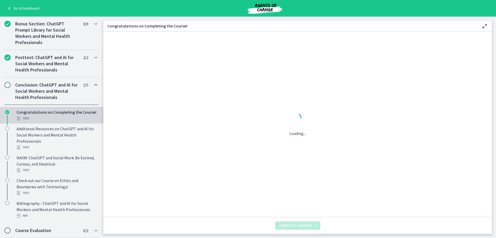
scroll to position [0, 0]
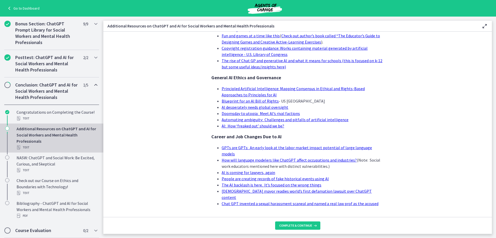
scroll to position [476, 0]
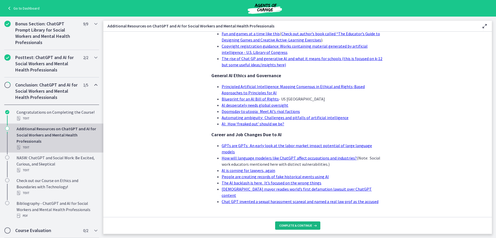
click at [296, 225] on span "Complete & continue" at bounding box center [296, 225] width 33 height 4
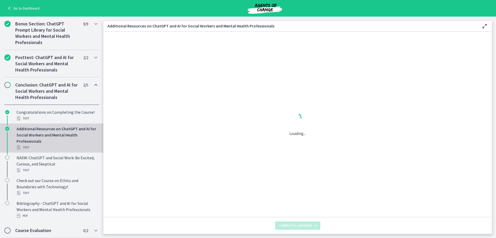
scroll to position [0, 0]
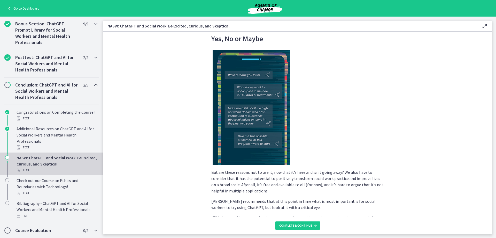
scroll to position [879, 0]
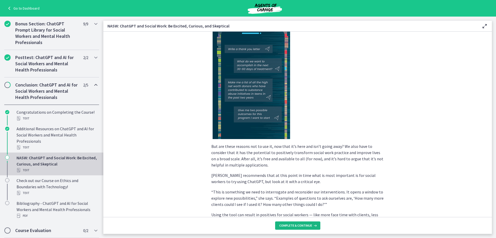
click at [287, 226] on span "Complete & continue" at bounding box center [296, 225] width 33 height 4
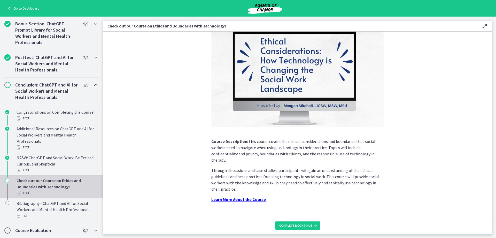
scroll to position [37, 0]
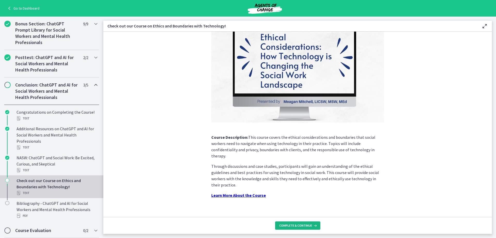
click at [290, 226] on span "Complete & continue" at bounding box center [296, 225] width 33 height 4
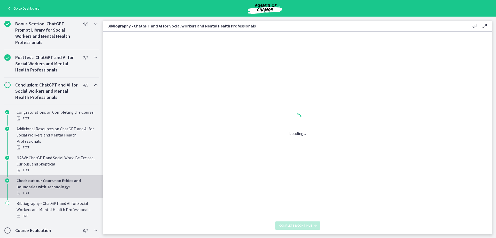
scroll to position [0, 0]
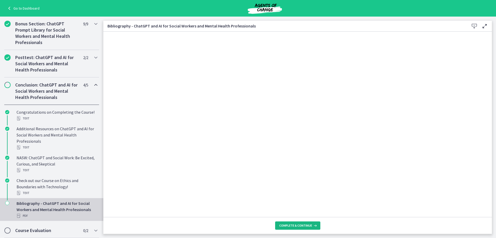
click at [294, 226] on span "Complete & continue" at bounding box center [296, 225] width 33 height 4
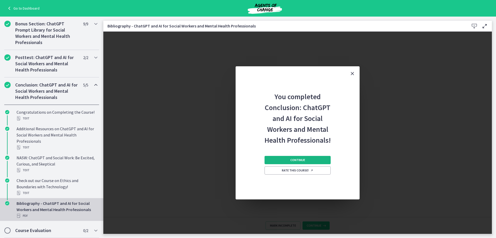
click at [307, 160] on button "Continue" at bounding box center [298, 160] width 66 height 8
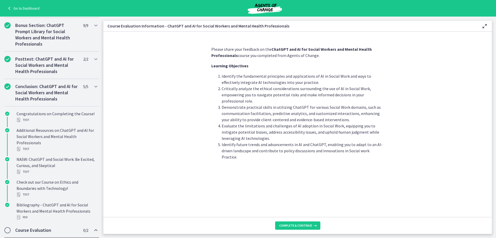
scroll to position [203, 0]
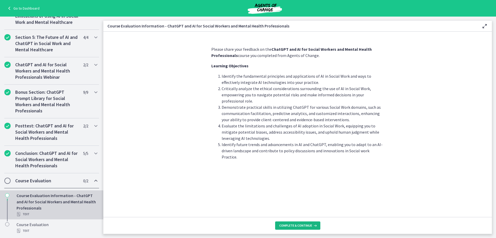
click at [295, 227] on span "Complete & continue" at bounding box center [296, 225] width 33 height 4
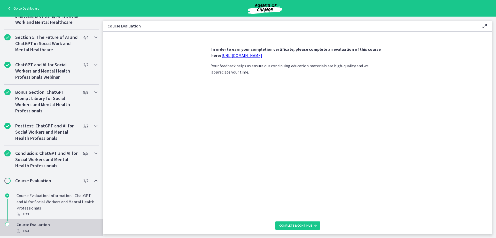
click at [239, 57] on link "https://forms.gle/jm1zbfhChZ2exBv78" at bounding box center [242, 55] width 41 height 5
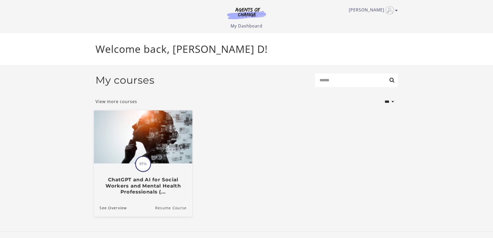
click at [167, 210] on link "Resume Course" at bounding box center [173, 207] width 37 height 17
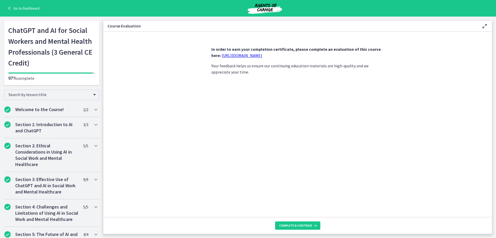
click at [255, 56] on link "https://forms.gle/jm1zbfhChZ2exBv78" at bounding box center [242, 55] width 41 height 5
click at [297, 227] on span "Complete & continue" at bounding box center [296, 225] width 33 height 4
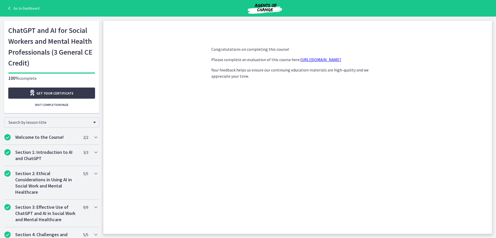
click at [325, 60] on link "https://forms.gle/jm1zbfhChZ2exBv78" at bounding box center [321, 59] width 41 height 5
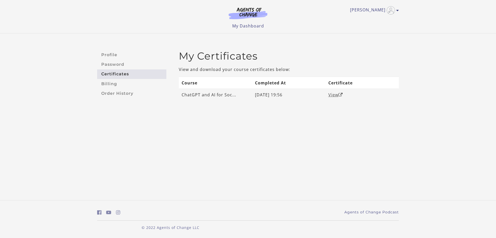
click at [332, 95] on link "View" at bounding box center [336, 95] width 14 height 6
